Goal: Information Seeking & Learning: Check status

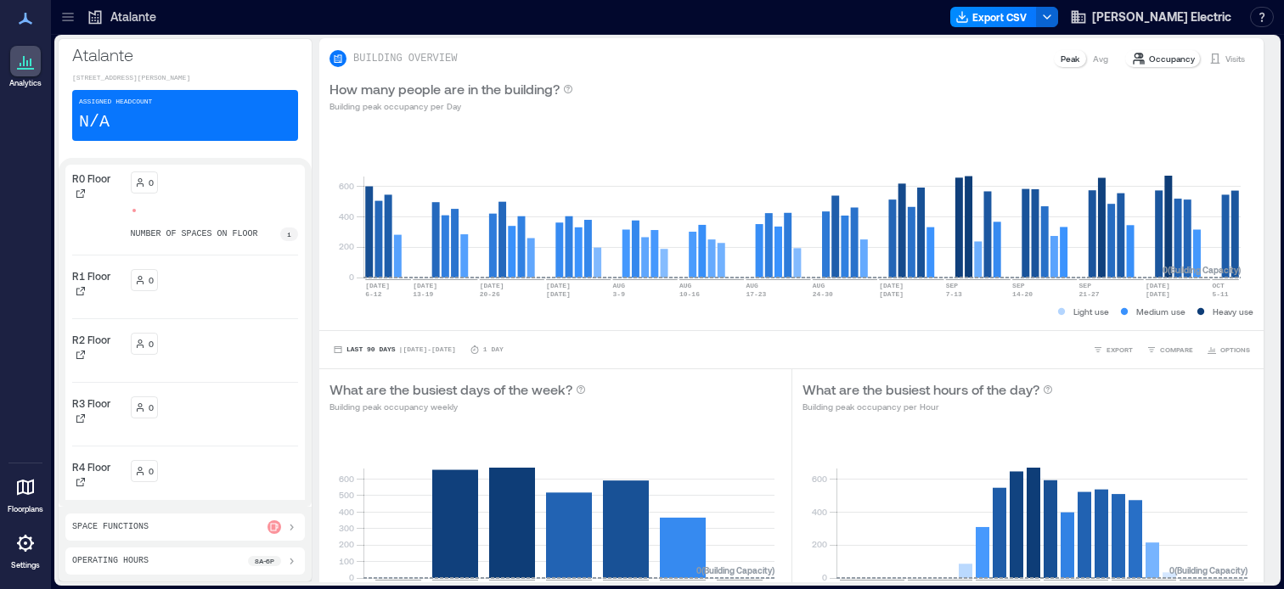
click at [71, 18] on icon at bounding box center [67, 16] width 17 height 17
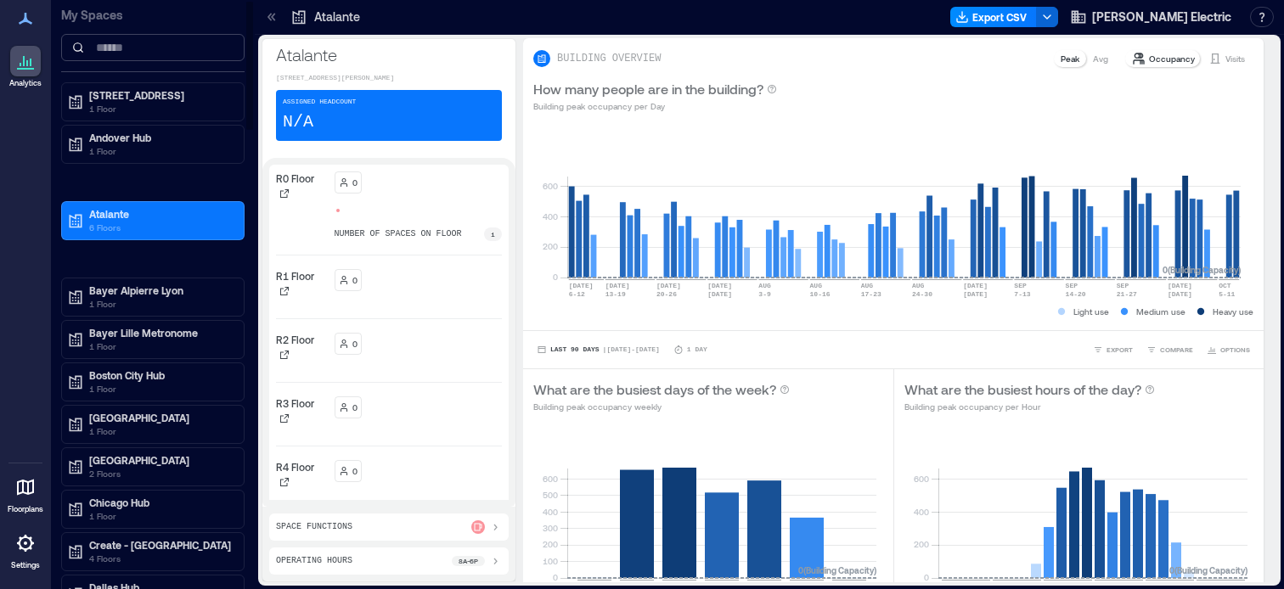
click at [131, 53] on input at bounding box center [152, 47] width 183 height 27
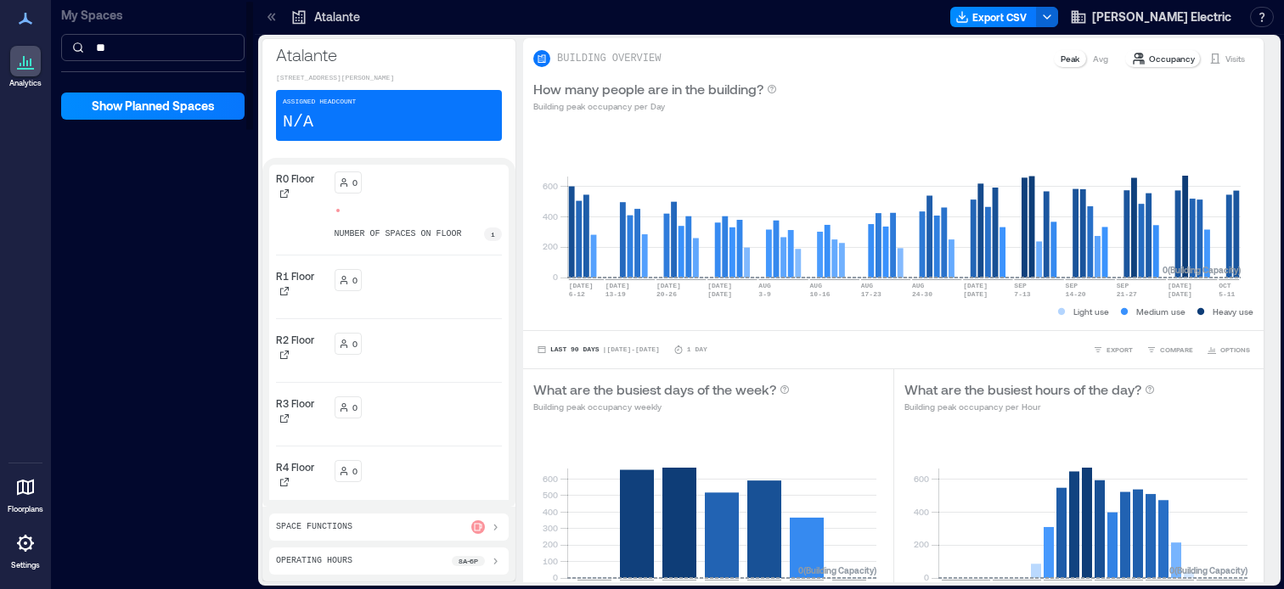
type input "*"
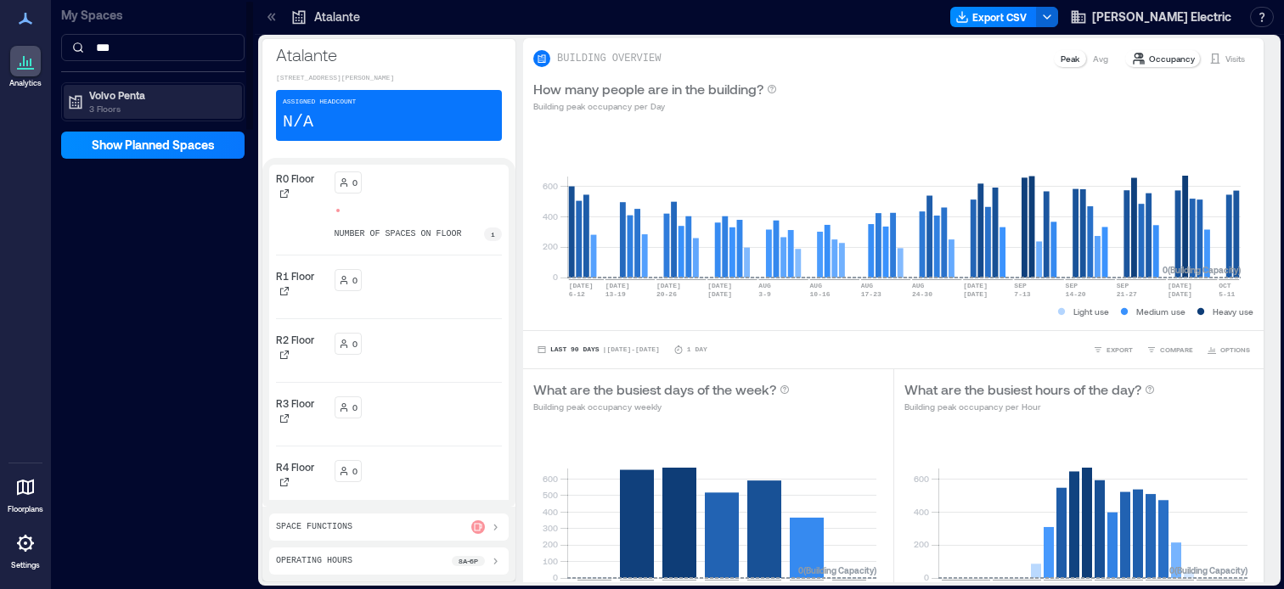
type input "***"
click at [132, 96] on p "Volvo Penta" at bounding box center [160, 95] width 143 height 14
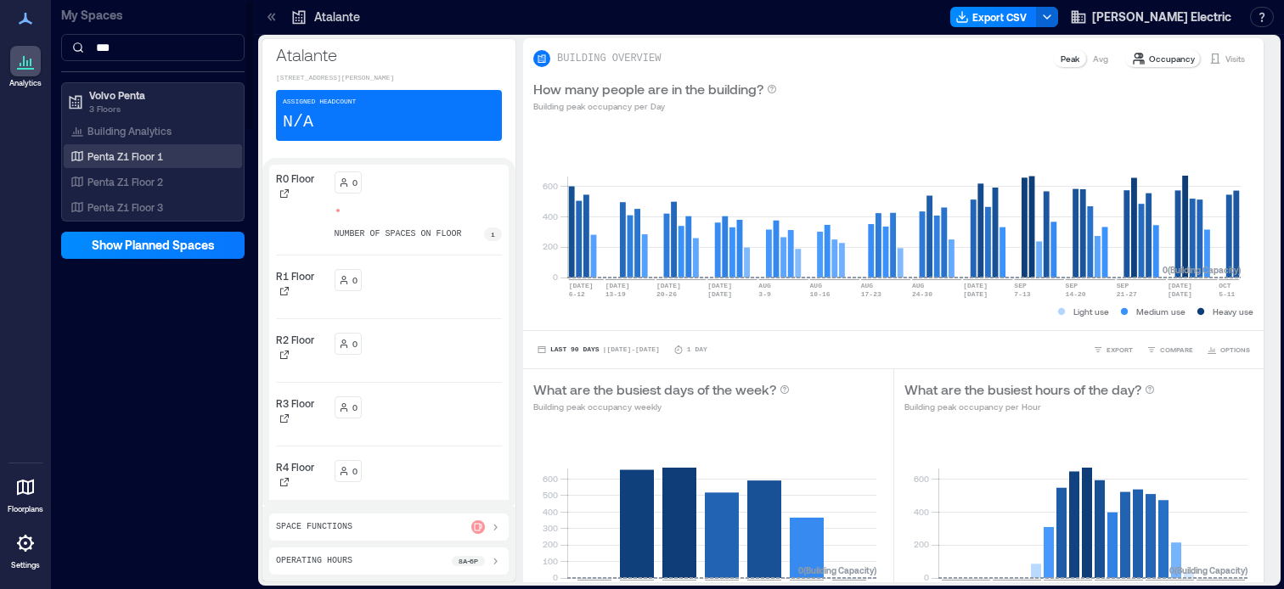
click at [132, 160] on p "Penta Z1 Floor 1" at bounding box center [125, 156] width 76 height 14
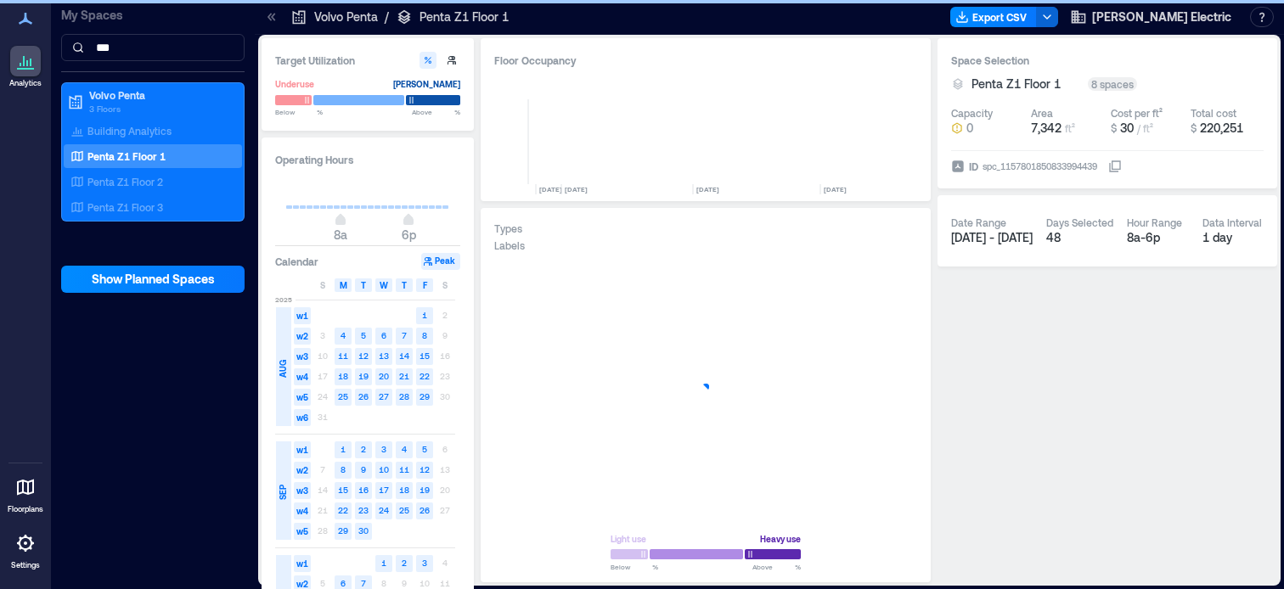
scroll to position [0, 3688]
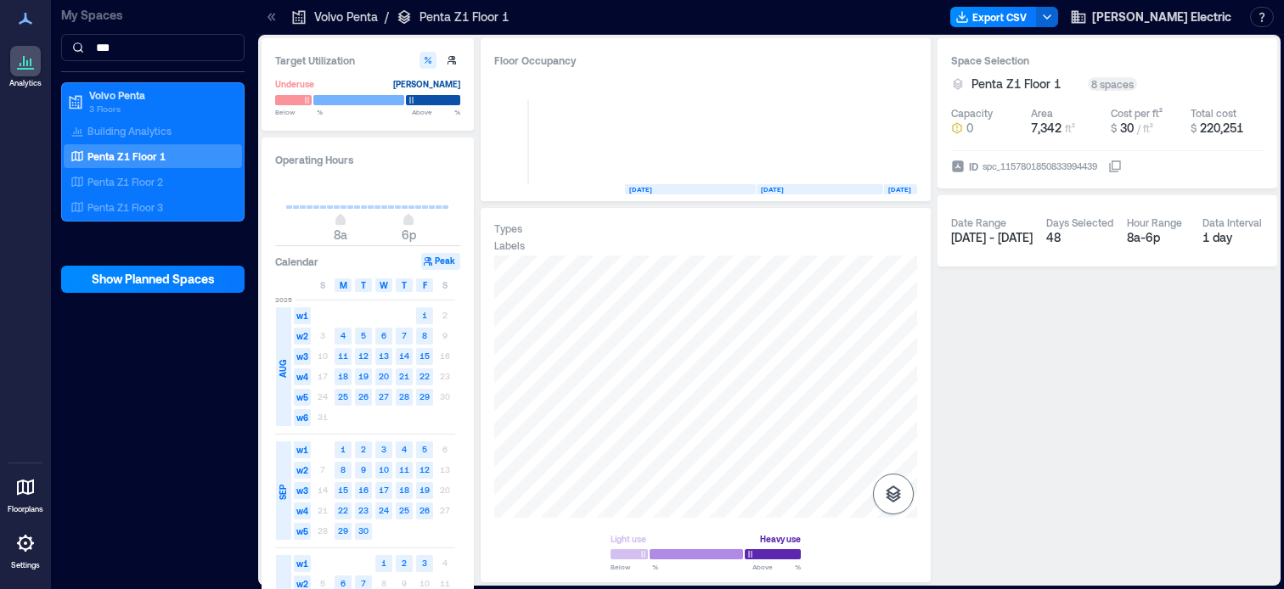
click at [894, 489] on icon "button" at bounding box center [893, 494] width 20 height 20
click at [891, 409] on icon "button" at bounding box center [893, 403] width 17 height 15
click at [618, 340] on div at bounding box center [705, 387] width 423 height 262
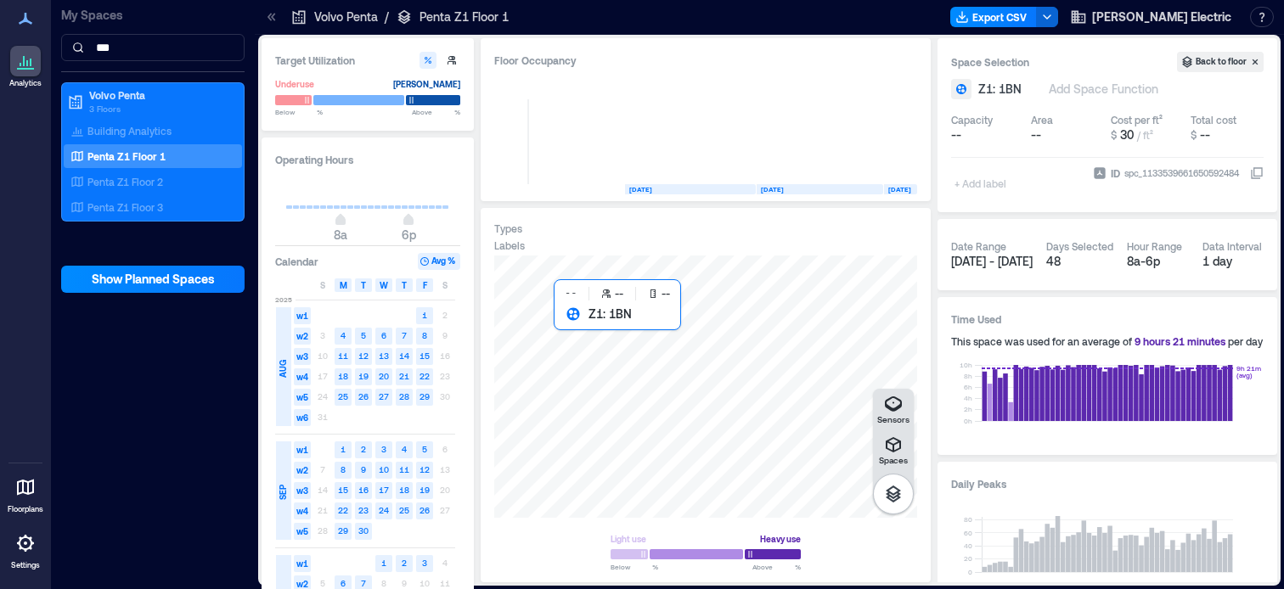
click at [666, 335] on div at bounding box center [705, 387] width 423 height 262
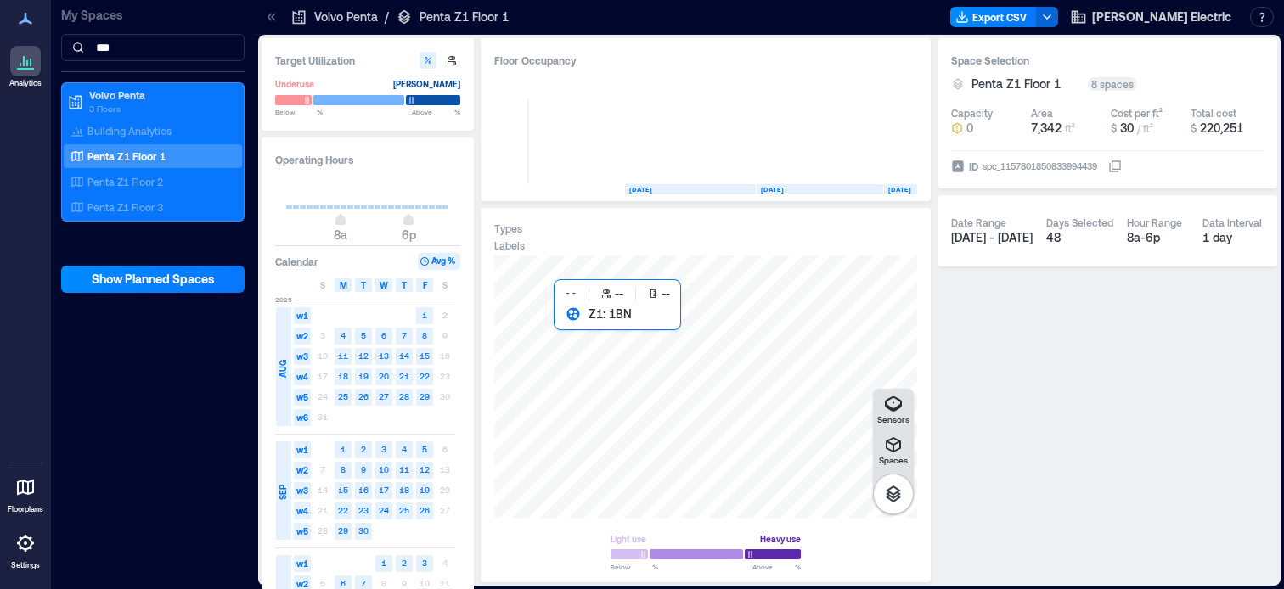
click at [625, 341] on div at bounding box center [705, 387] width 423 height 262
